Goal: Book appointment/travel/reservation

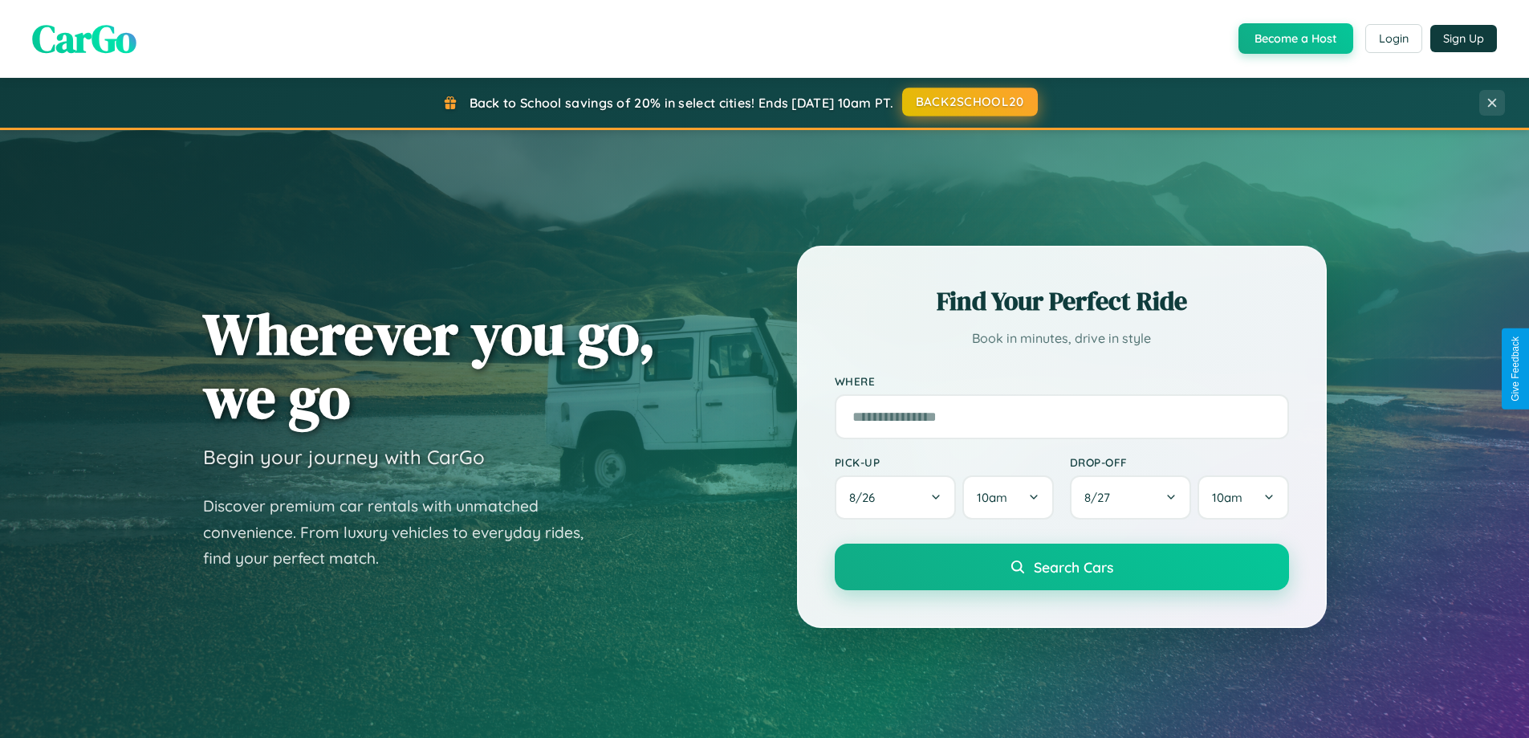
click at [969, 102] on button "BACK2SCHOOL20" at bounding box center [970, 102] width 136 height 29
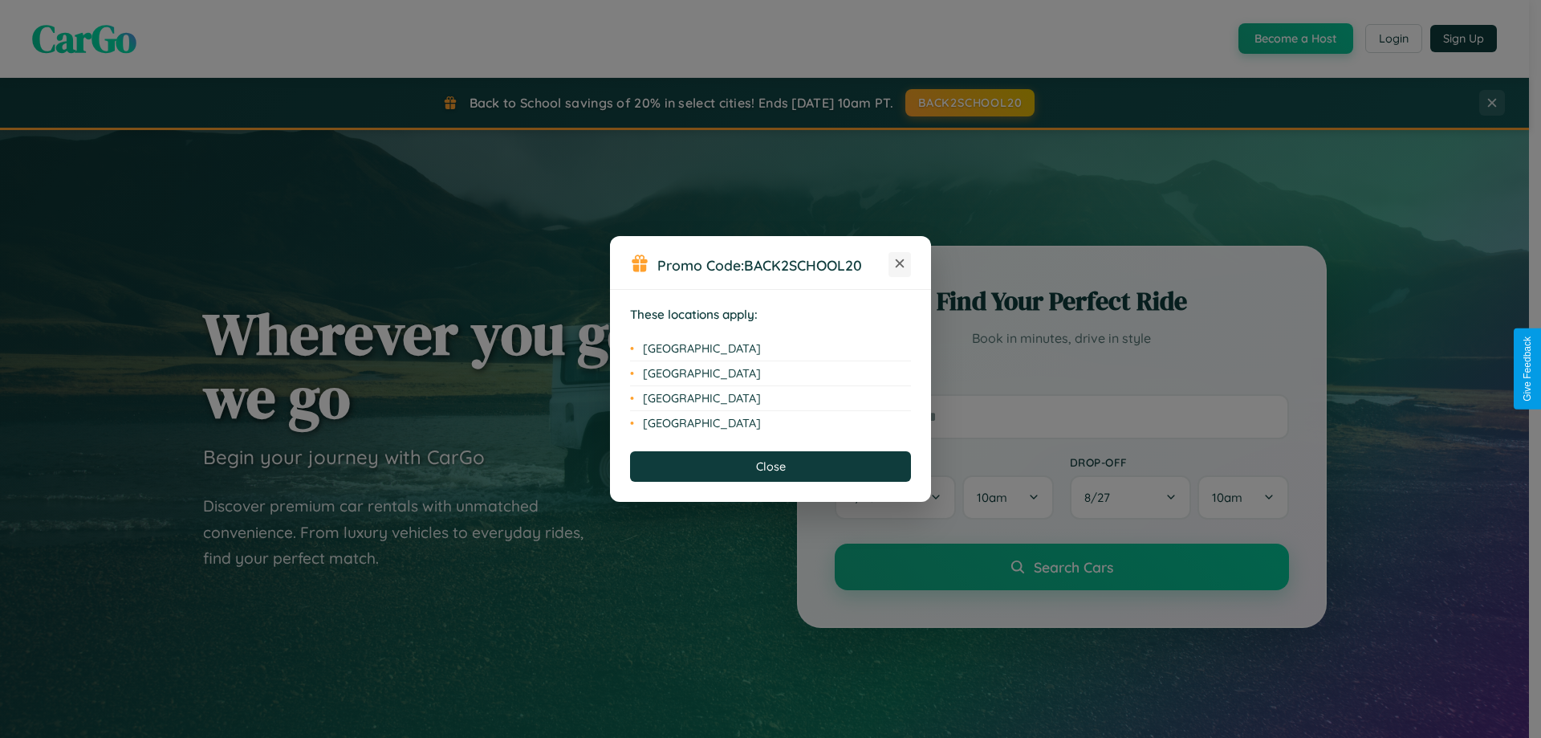
click at [900, 264] on icon at bounding box center [900, 263] width 9 height 9
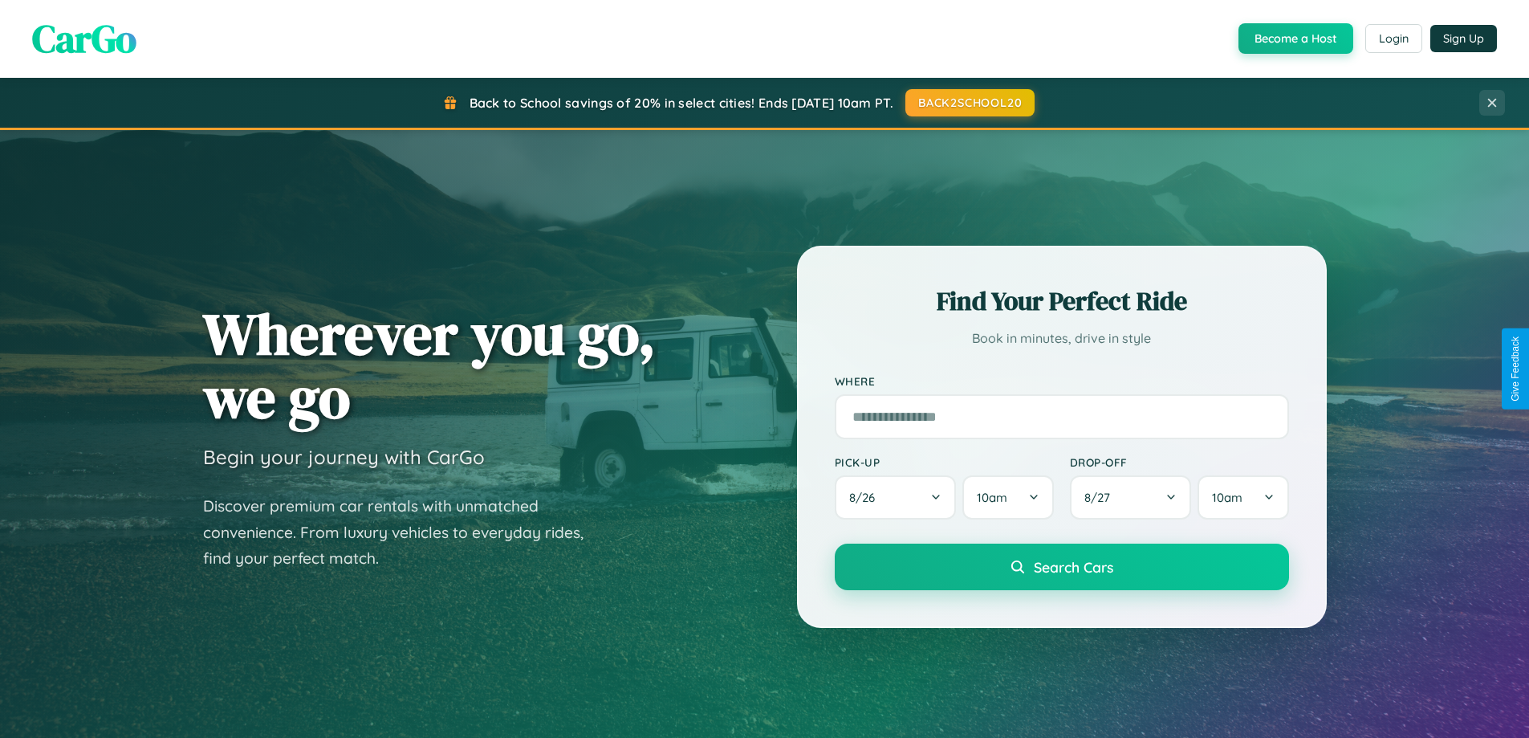
scroll to position [2580, 0]
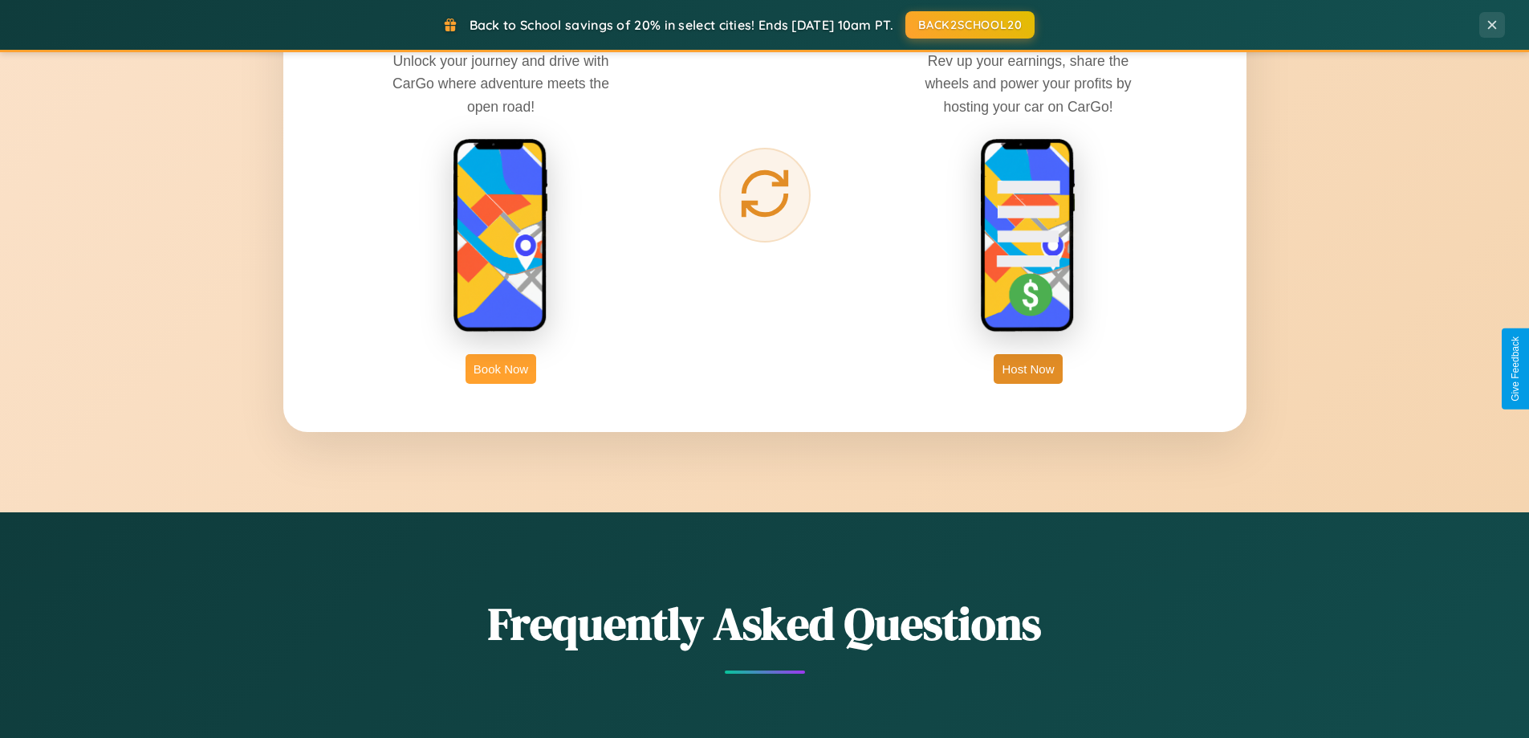
click at [501, 369] on button "Book Now" at bounding box center [501, 369] width 71 height 30
